Goal: Task Accomplishment & Management: Use online tool/utility

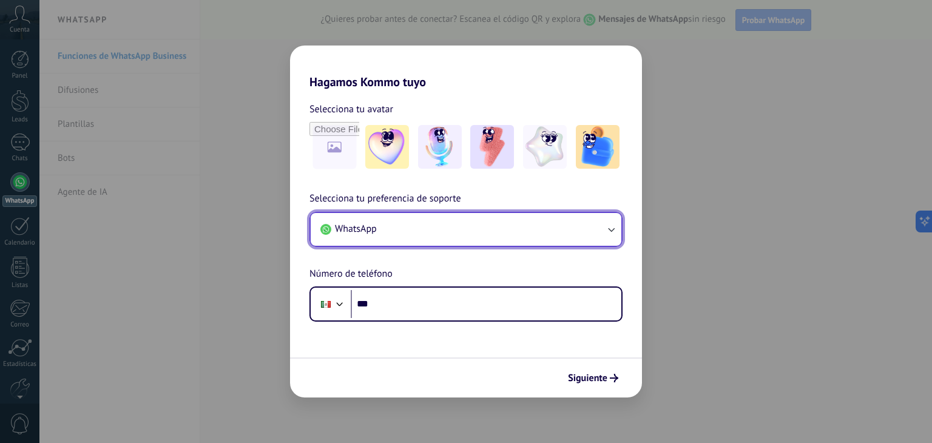
click at [439, 231] on button "WhatsApp" at bounding box center [466, 229] width 311 height 33
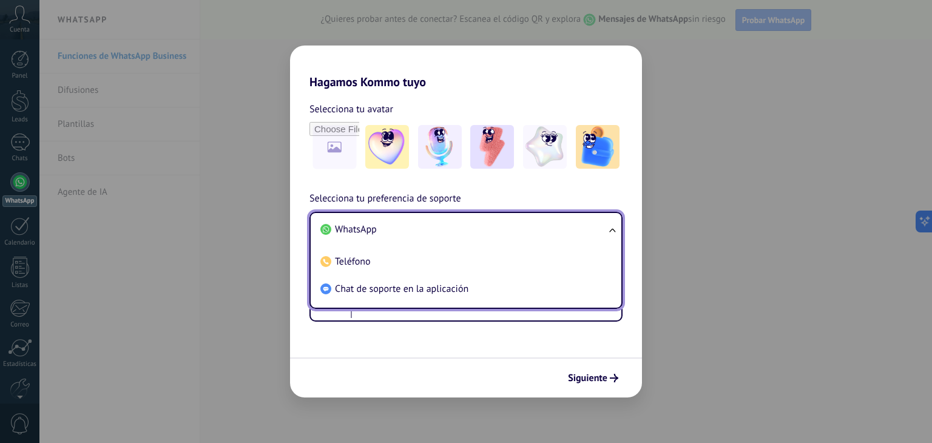
click at [345, 231] on span "WhatsApp" at bounding box center [356, 229] width 42 height 12
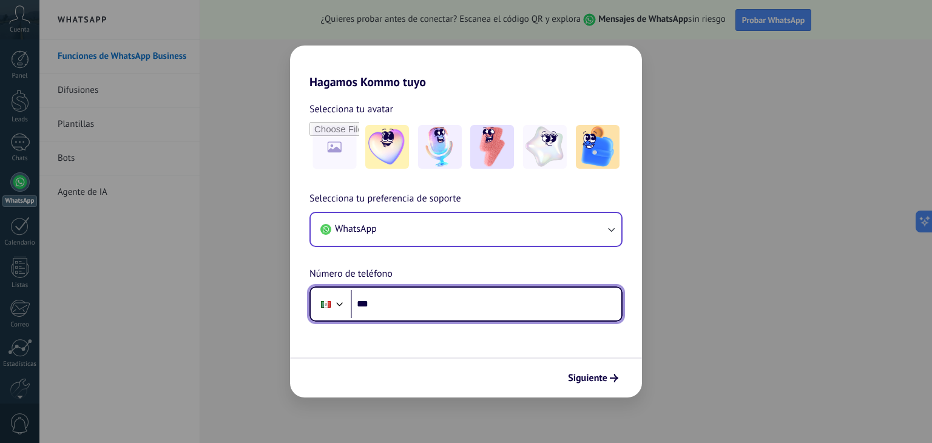
click at [391, 311] on input "***" at bounding box center [486, 304] width 271 height 28
type input "**********"
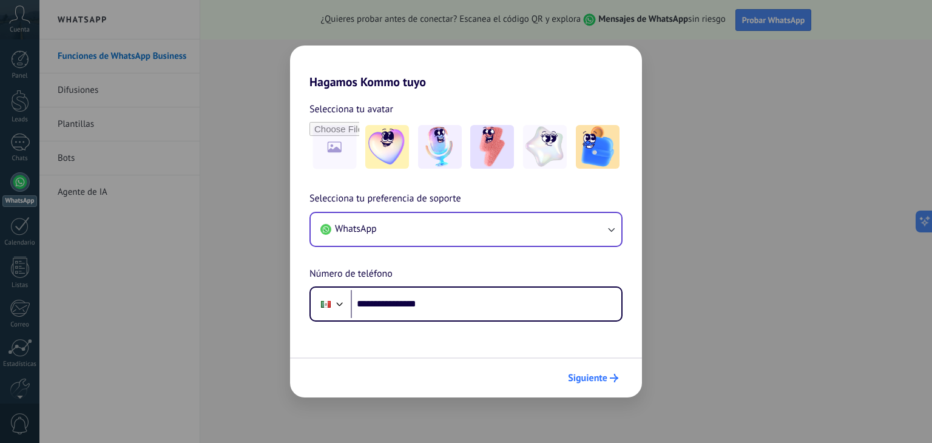
click at [607, 386] on button "Siguiente" at bounding box center [592, 378] width 61 height 21
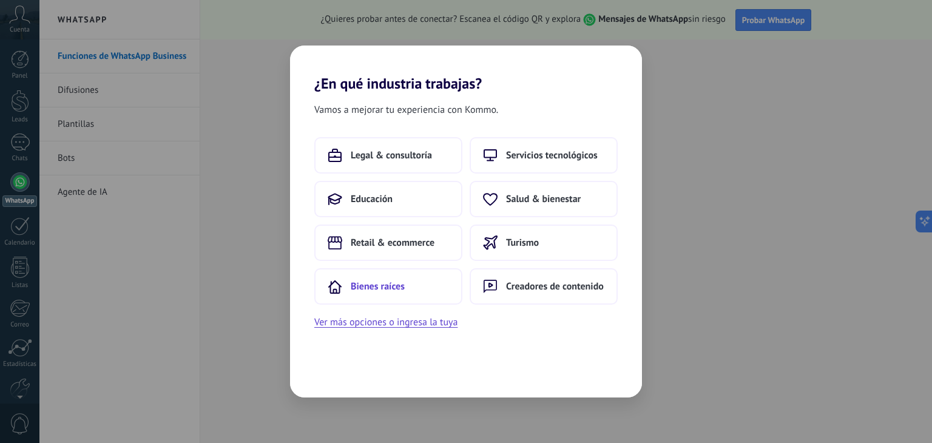
click at [414, 284] on button "Bienes raíces" at bounding box center [388, 286] width 148 height 36
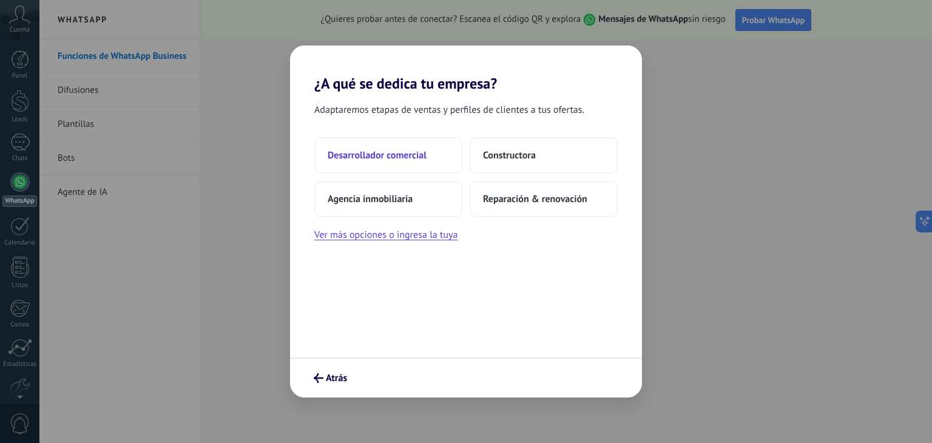
click at [406, 156] on span "Desarrollador comercial" at bounding box center [377, 155] width 99 height 12
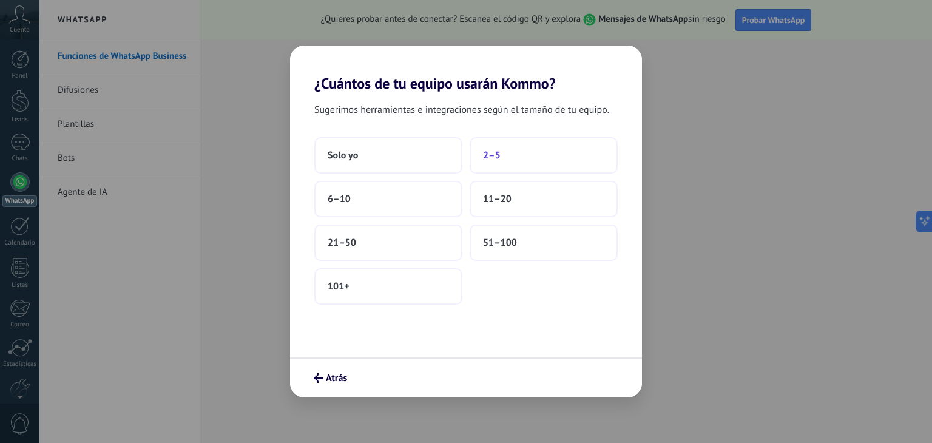
click at [522, 158] on button "2–5" at bounding box center [543, 155] width 148 height 36
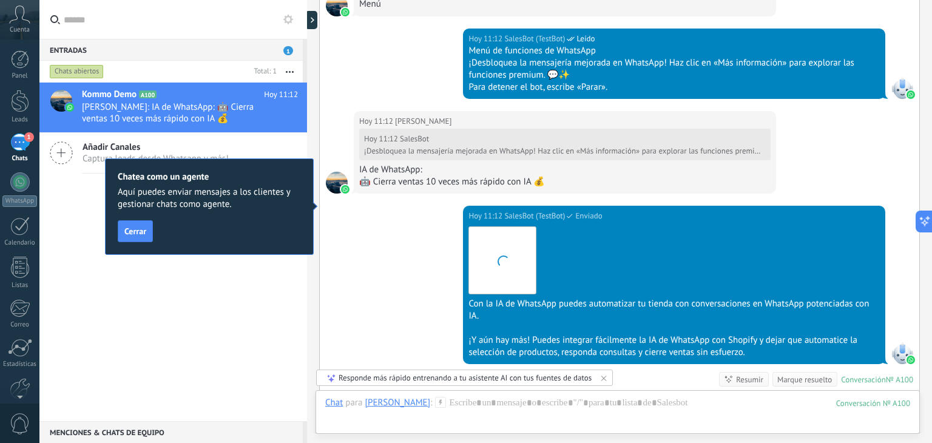
scroll to position [1233, 0]
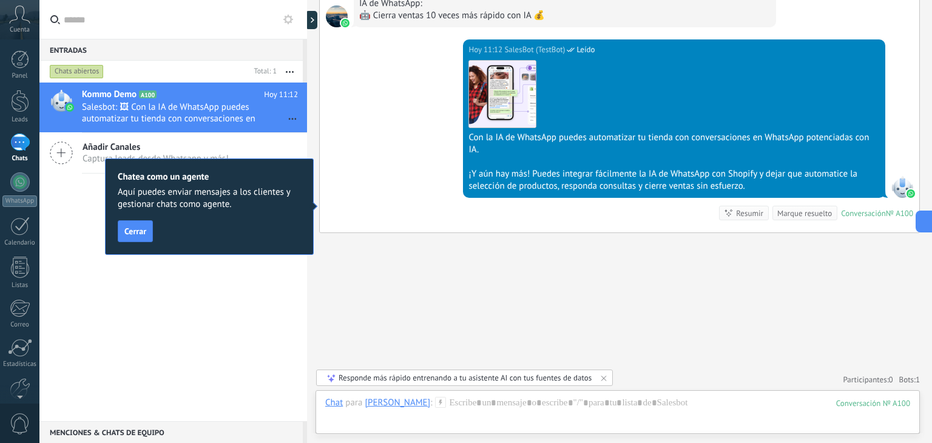
click at [207, 269] on div "Kommo Demo A100 Hoy 11:12 Salesbot: 🖼 Con la IA de WhatsApp puedes automatizar …" at bounding box center [173, 251] width 268 height 338
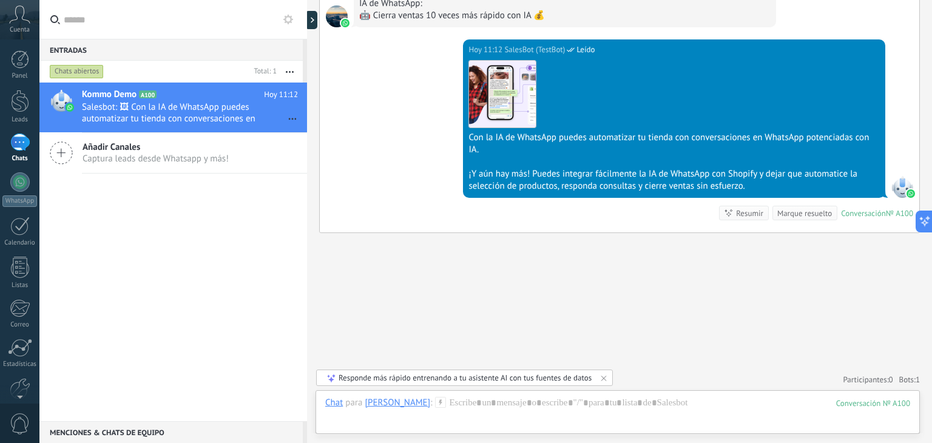
click at [19, 146] on div "1" at bounding box center [19, 142] width 19 height 18
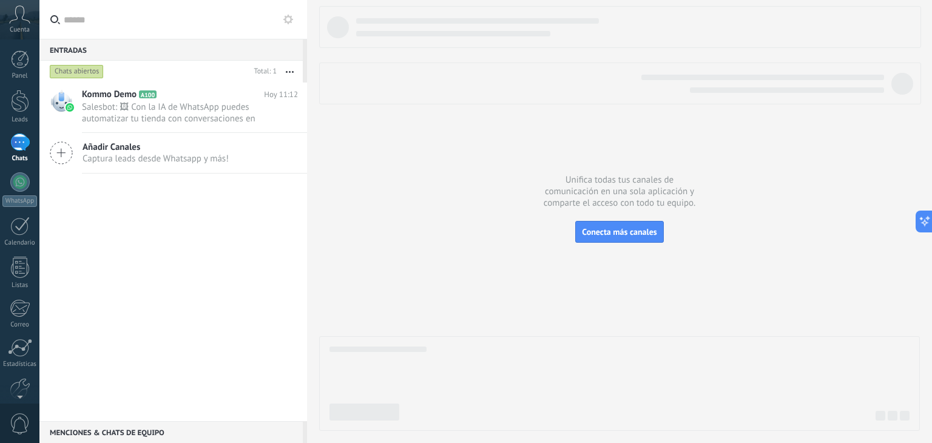
click at [16, 13] on icon at bounding box center [19, 14] width 21 height 18
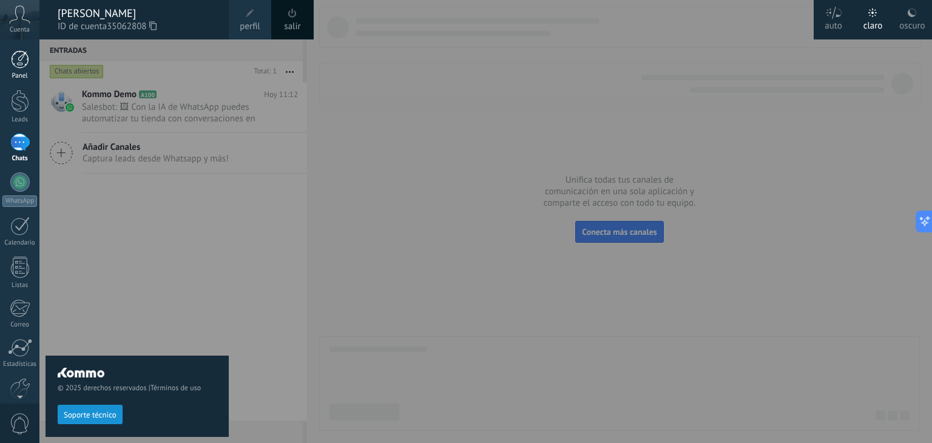
click at [12, 61] on div at bounding box center [20, 59] width 18 height 18
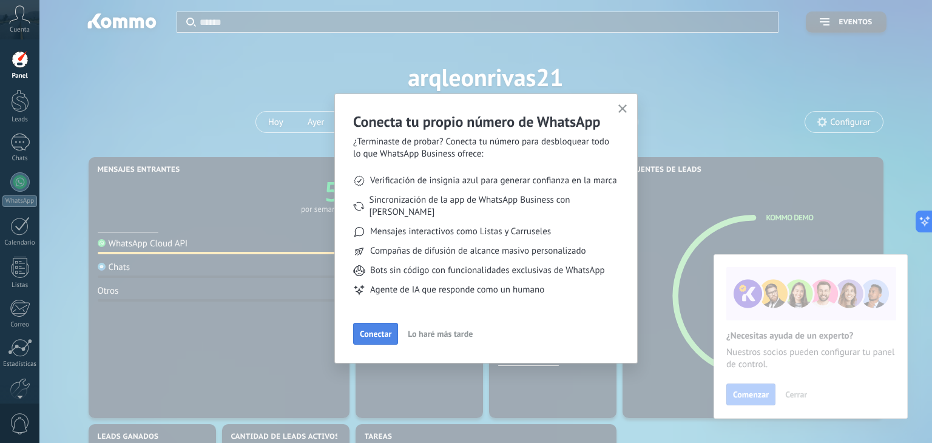
click at [364, 329] on span "Conectar" at bounding box center [376, 333] width 32 height 8
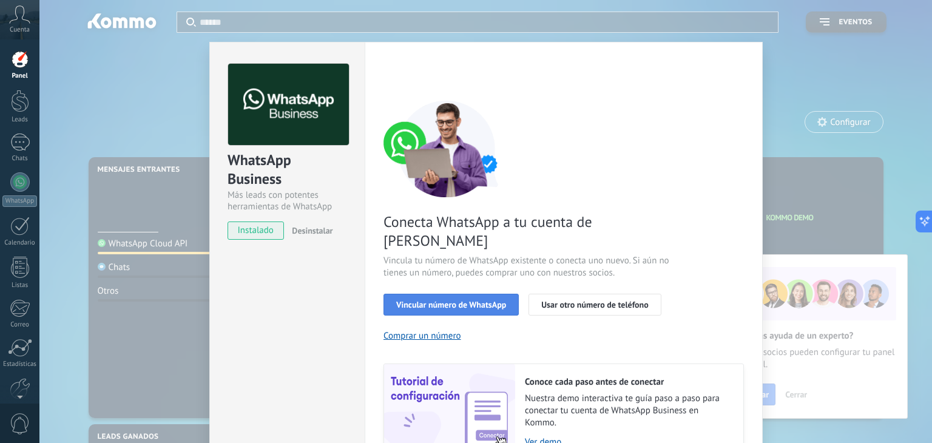
click at [473, 300] on span "Vincular número de WhatsApp" at bounding box center [451, 304] width 110 height 8
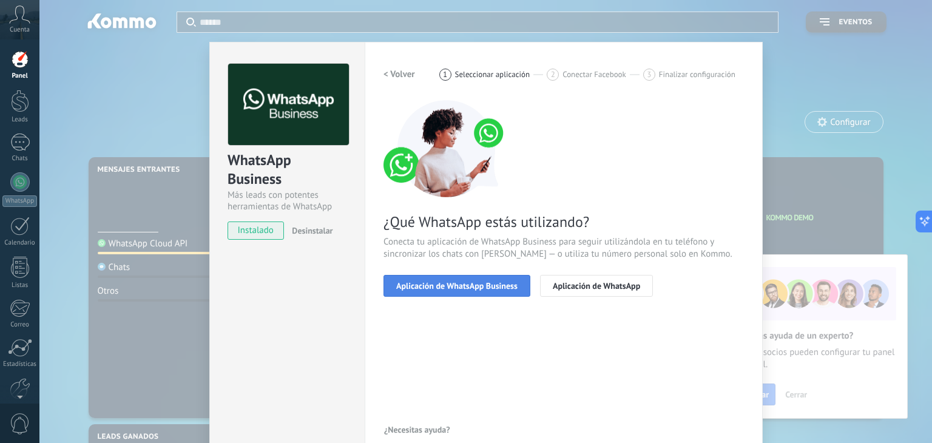
click at [434, 275] on button "Aplicación de WhatsApp Business" at bounding box center [456, 286] width 147 height 22
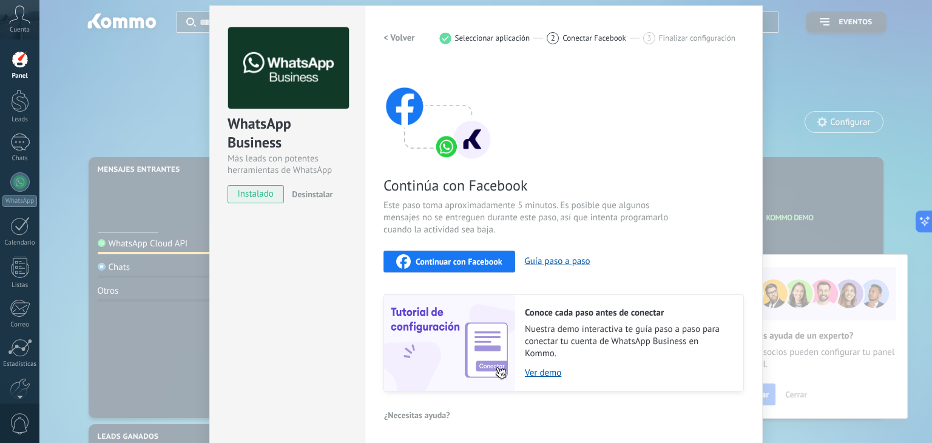
scroll to position [38, 0]
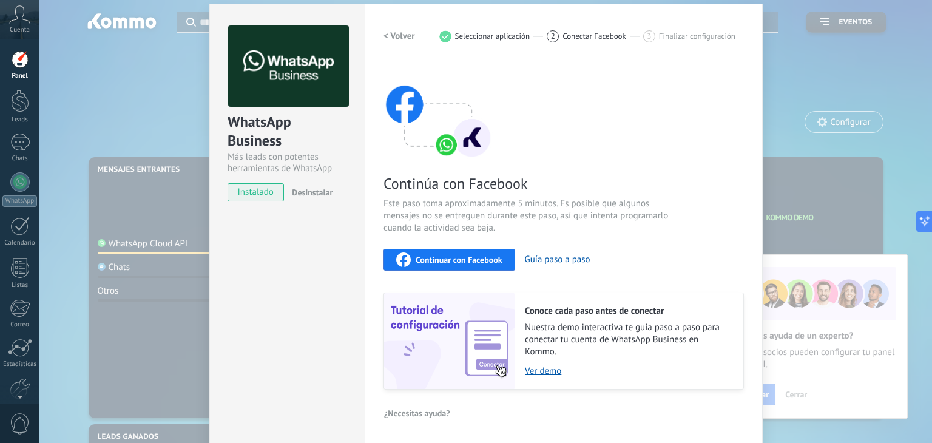
click at [437, 255] on span "Continuar con Facebook" at bounding box center [459, 259] width 87 height 8
click at [444, 260] on span "Continuar con Facebook" at bounding box center [459, 259] width 87 height 8
click at [547, 129] on div "Continúa con Facebook Este paso toma aproximadamente 5 minutos. Es posible que …" at bounding box center [563, 226] width 360 height 328
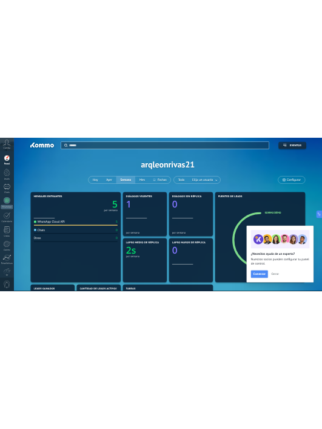
scroll to position [0, 0]
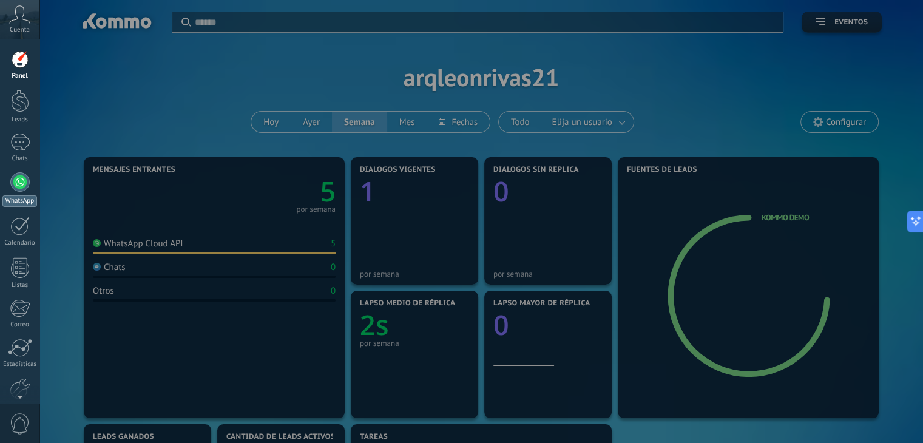
click at [19, 187] on div at bounding box center [19, 181] width 19 height 19
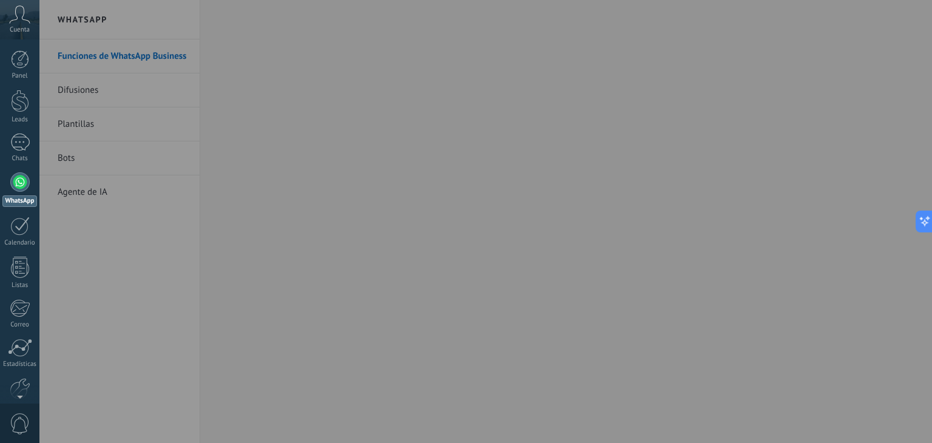
click at [515, 399] on div at bounding box center [505, 221] width 932 height 443
click at [315, 292] on div at bounding box center [505, 221] width 932 height 443
click at [366, 297] on div at bounding box center [505, 221] width 932 height 443
click at [631, 238] on div at bounding box center [505, 221] width 932 height 443
type textarea "**********"
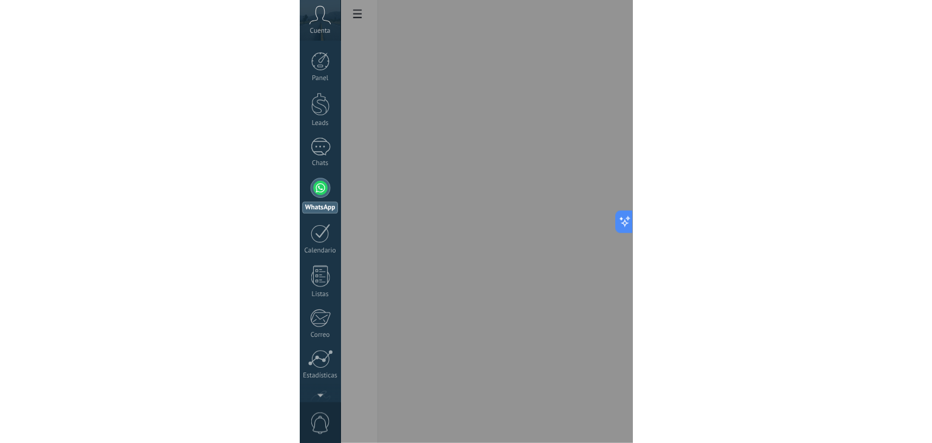
scroll to position [18, 0]
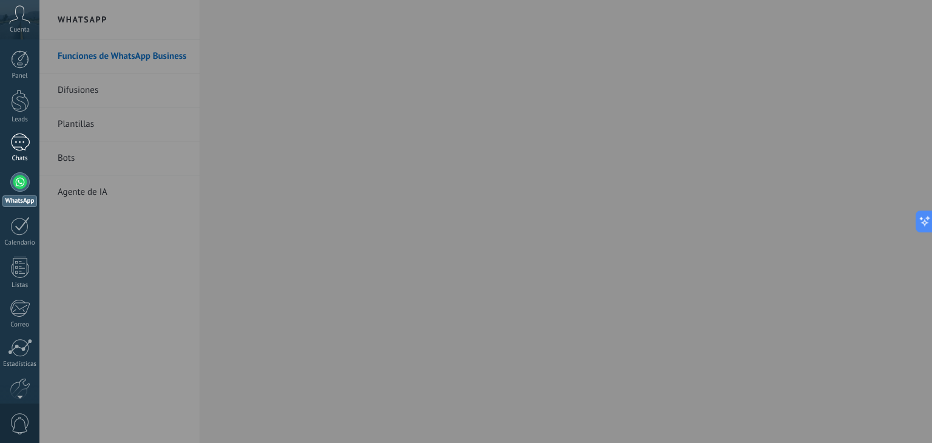
click at [24, 141] on div "1" at bounding box center [19, 142] width 19 height 18
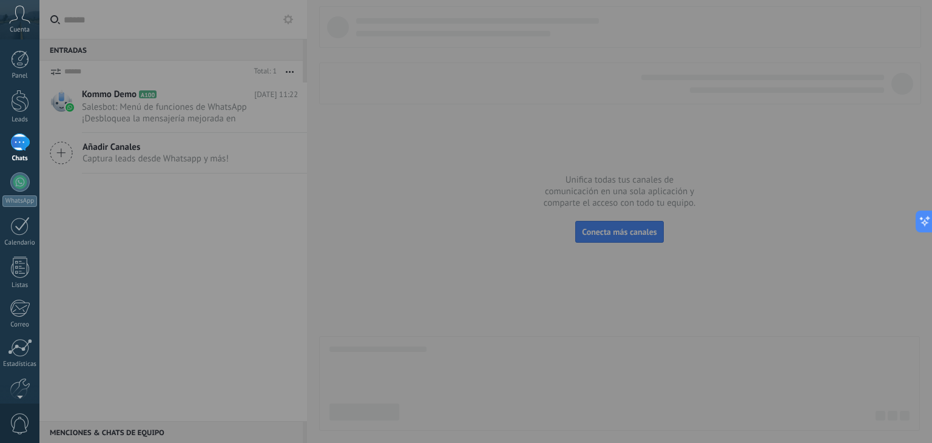
click at [204, 197] on div at bounding box center [505, 221] width 932 height 443
click at [5, 22] on div "Cuenta" at bounding box center [19, 19] width 39 height 39
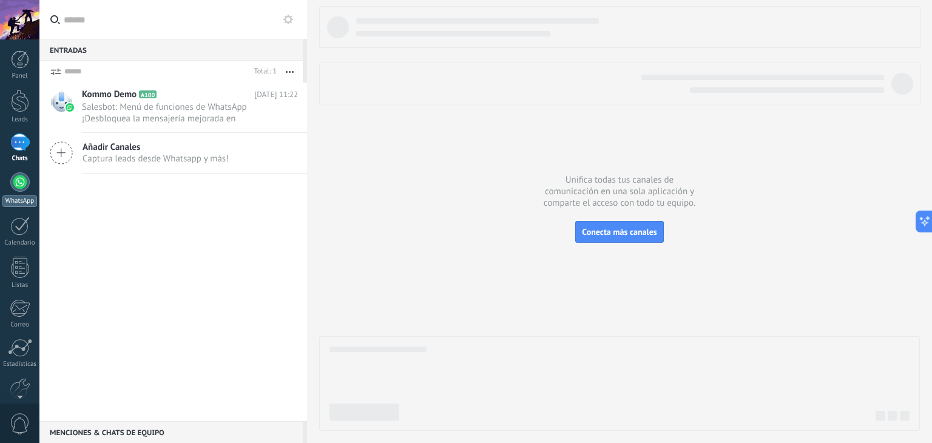
click at [18, 192] on link "WhatsApp" at bounding box center [19, 189] width 39 height 35
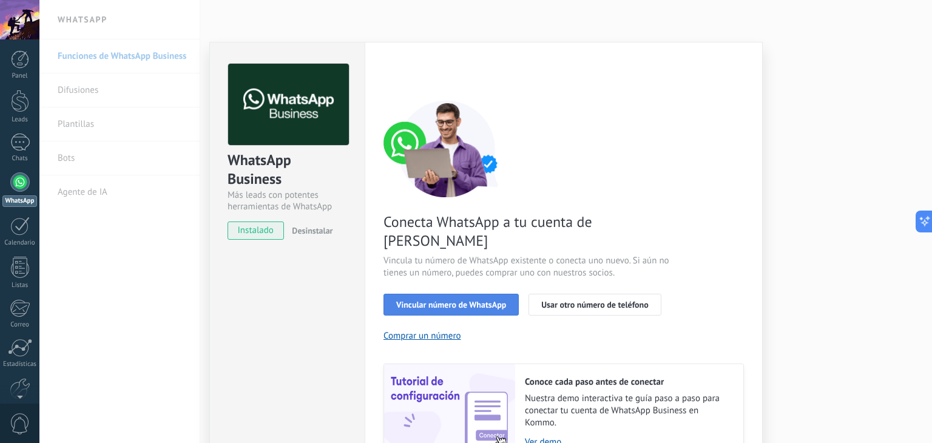
click at [431, 300] on span "Vincular número de WhatsApp" at bounding box center [451, 304] width 110 height 8
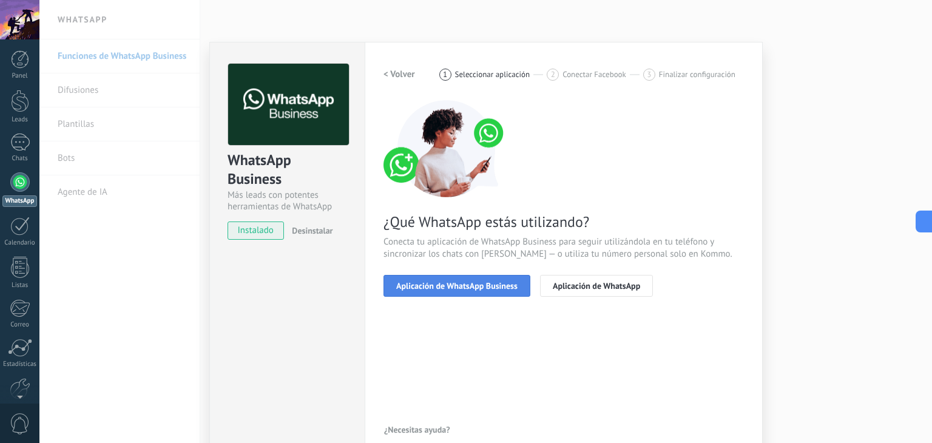
click at [434, 286] on span "Aplicación de WhatsApp Business" at bounding box center [456, 285] width 121 height 8
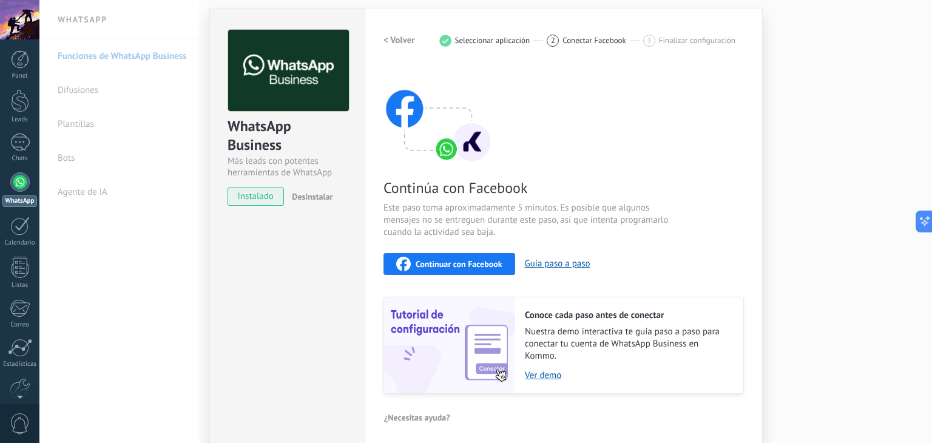
scroll to position [38, 0]
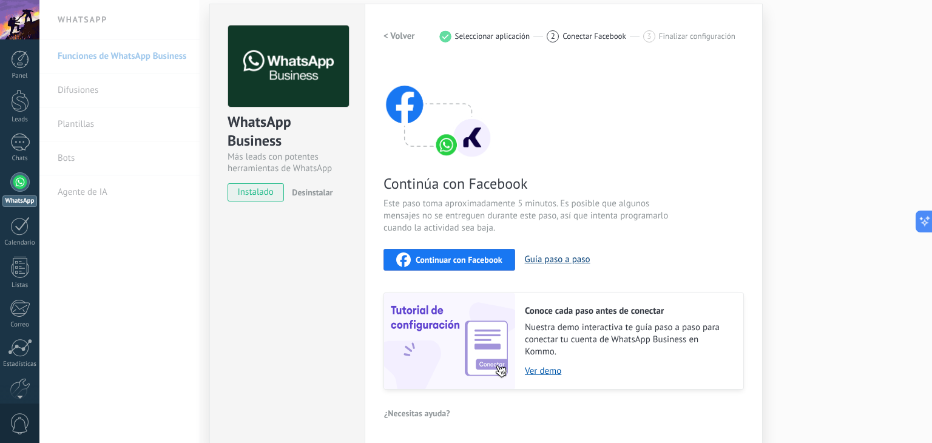
click at [546, 260] on button "Guía paso a paso" at bounding box center [558, 260] width 66 height 12
click at [423, 260] on span "Continuar con Facebook" at bounding box center [459, 259] width 87 height 8
